Goal: Find specific page/section

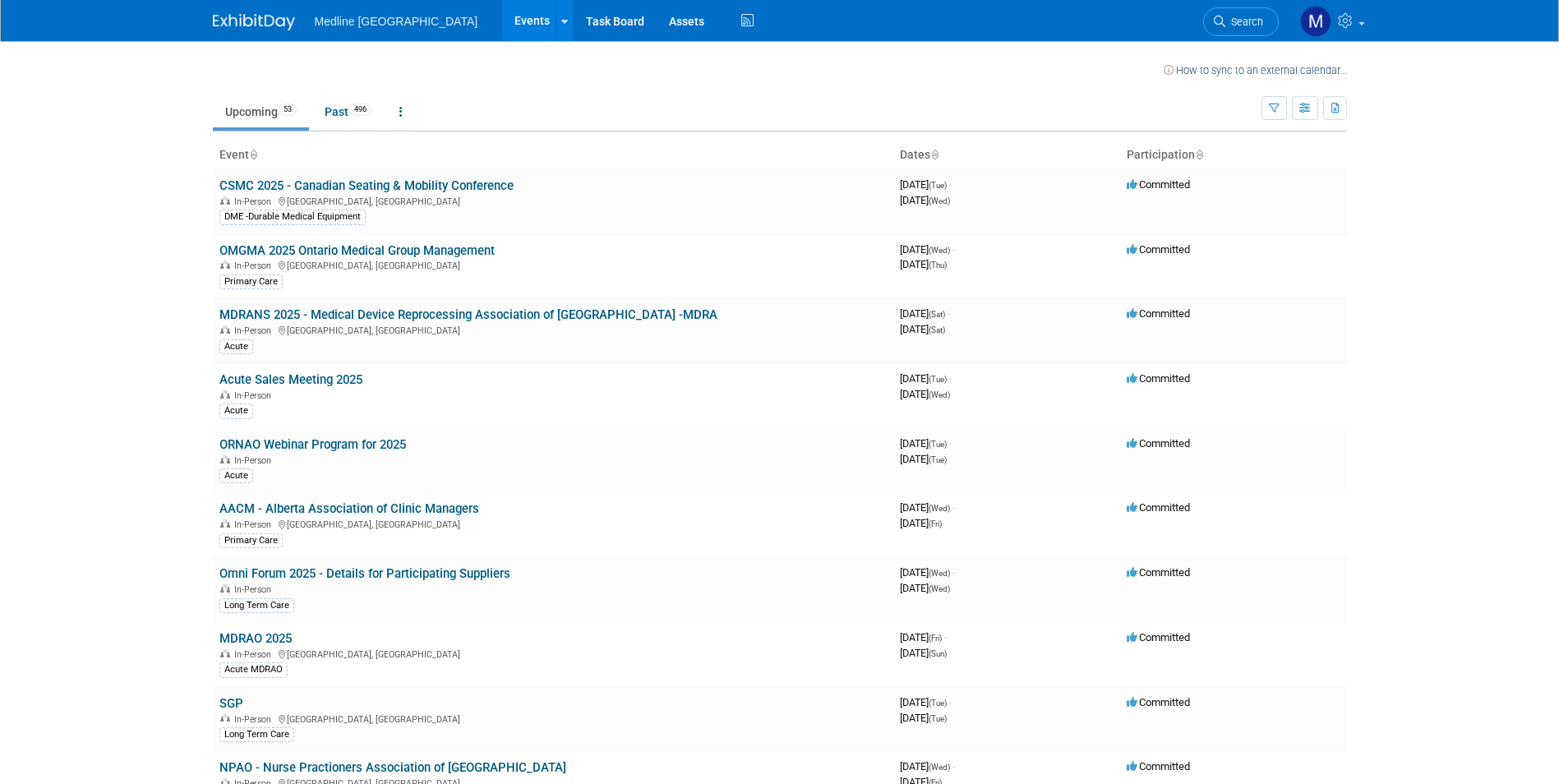
click at [235, 21] on img at bounding box center [254, 22] width 82 height 16
click at [1246, 17] on span "Search" at bounding box center [1244, 22] width 38 height 13
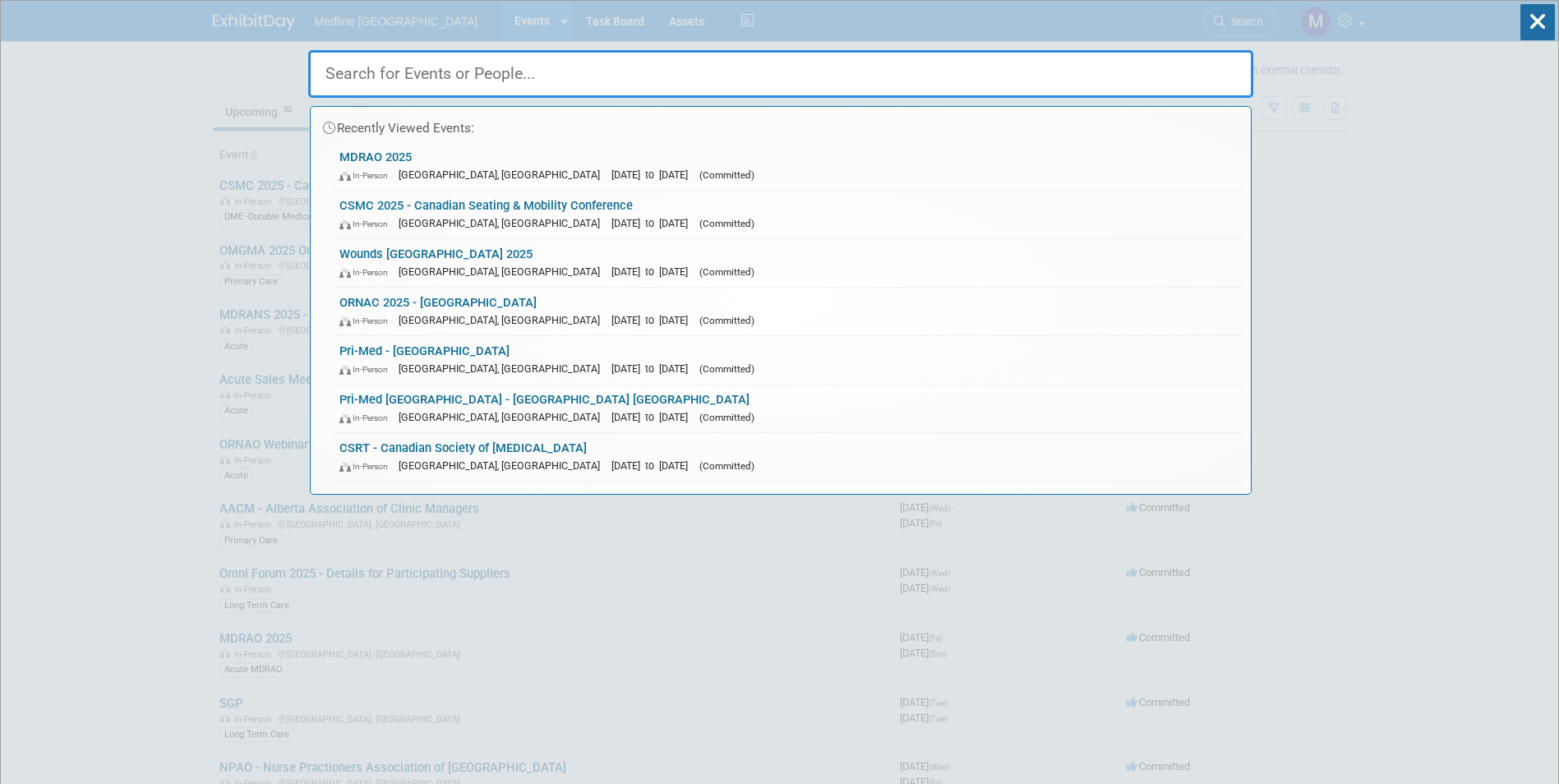
click at [689, 81] on input "text" at bounding box center [780, 74] width 945 height 47
paste input "Vitalis Event"
type input "Vitalis Event"
